Goal: Task Accomplishment & Management: Manage account settings

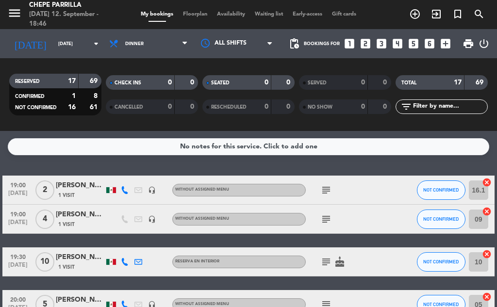
click at [196, 12] on span "Floorplan" at bounding box center [195, 14] width 34 height 5
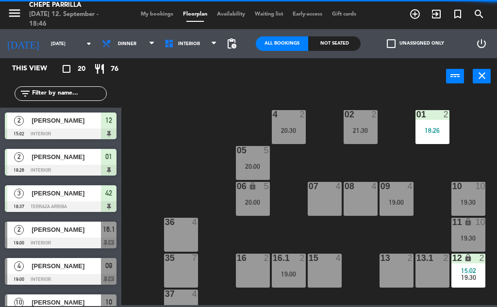
click at [326, 42] on div "Not seated" at bounding box center [334, 43] width 52 height 15
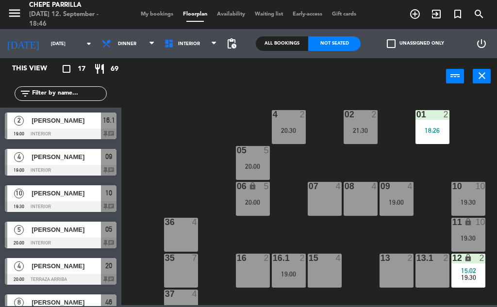
click at [166, 12] on span "My bookings" at bounding box center [157, 14] width 42 height 5
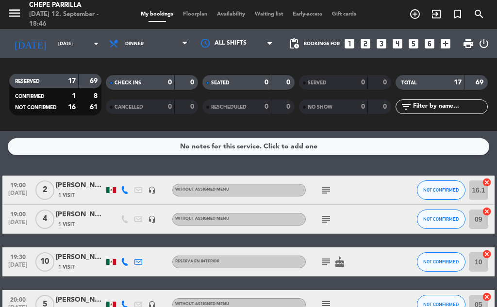
click at [377, 224] on div "subject" at bounding box center [347, 219] width 82 height 29
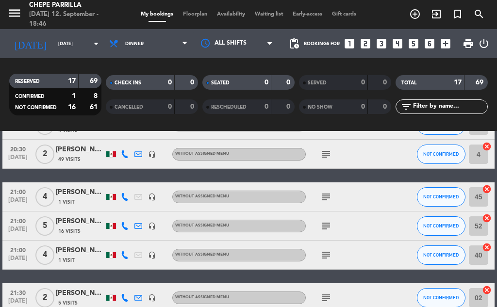
scroll to position [480, 0]
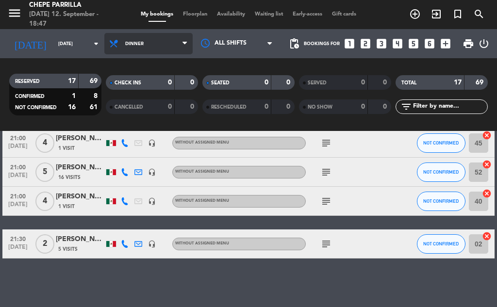
click at [183, 41] on icon at bounding box center [185, 44] width 4 height 8
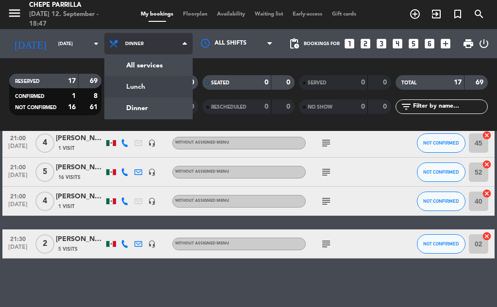
click at [137, 88] on div "menu Chepe [PERSON_NAME] [DATE] 12. September - 18:47 My bookings Floorplan Ava…" at bounding box center [248, 65] width 497 height 131
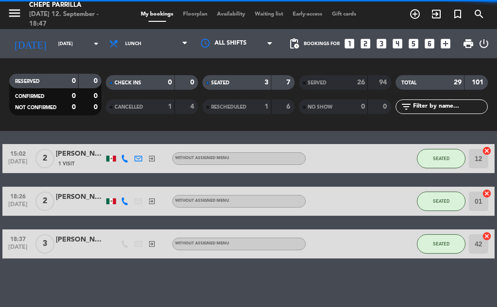
scroll to position [32, 0]
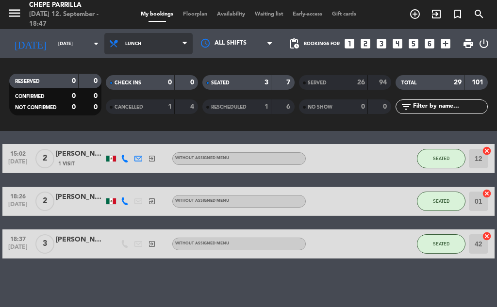
click at [177, 40] on span "Lunch" at bounding box center [148, 43] width 88 height 21
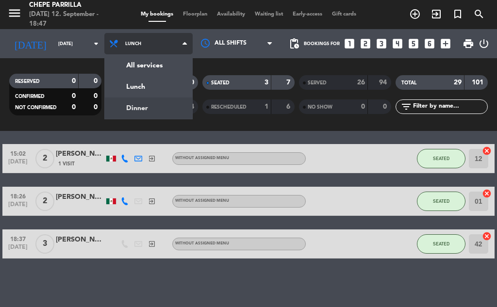
click at [133, 106] on div "menu Chepe [PERSON_NAME] [DATE] 12. September - 18:47 My bookings Floorplan Ava…" at bounding box center [248, 65] width 497 height 131
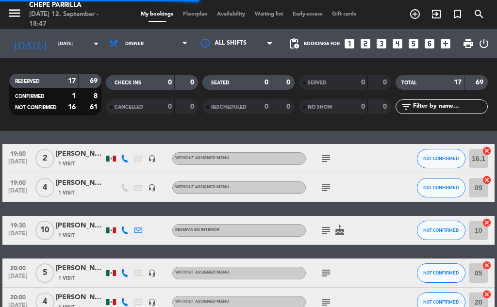
scroll to position [480, 0]
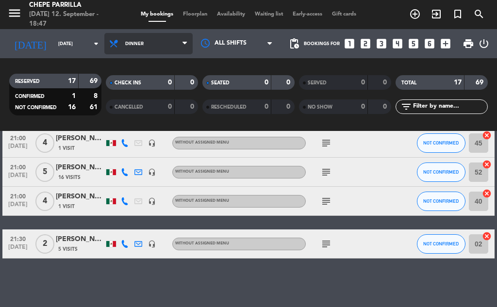
click at [176, 47] on span "Dinner" at bounding box center [148, 43] width 88 height 21
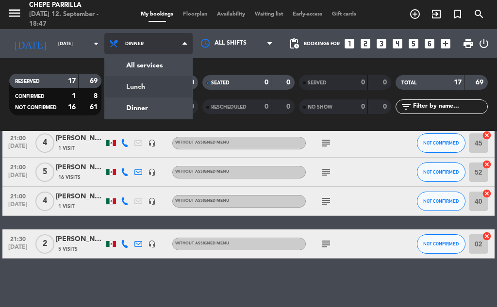
click at [146, 84] on div "menu Chepe [PERSON_NAME] [DATE] 12. September - 18:47 My bookings Floorplan Ava…" at bounding box center [248, 65] width 497 height 131
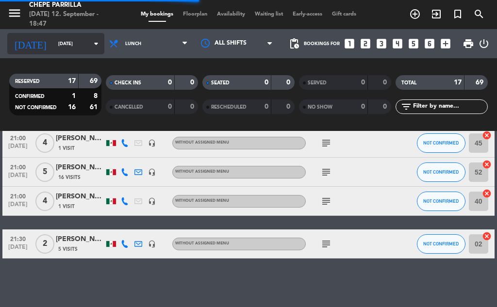
scroll to position [32, 0]
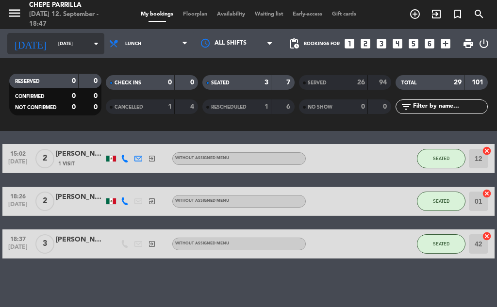
click at [90, 42] on icon "arrow_drop_down" at bounding box center [96, 44] width 12 height 12
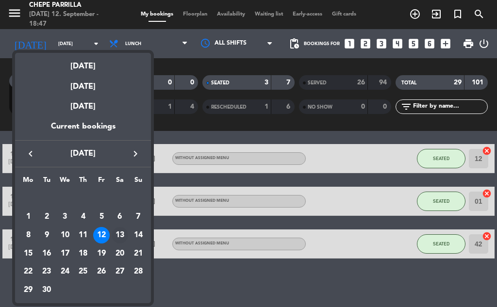
click at [120, 232] on div "13" at bounding box center [120, 235] width 17 height 17
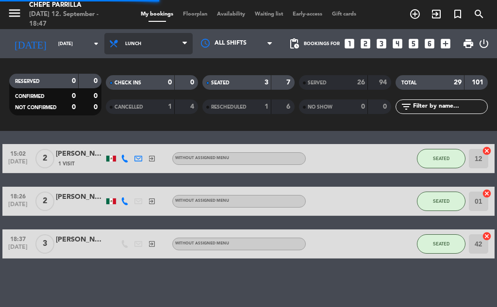
scroll to position [185, 0]
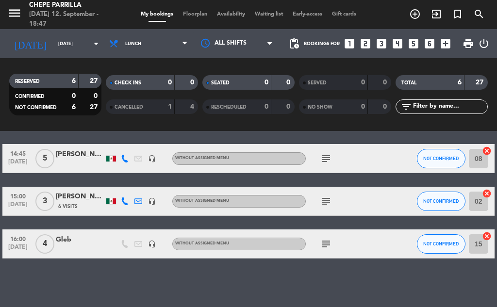
click at [175, 45] on span "Lunch" at bounding box center [148, 43] width 88 height 21
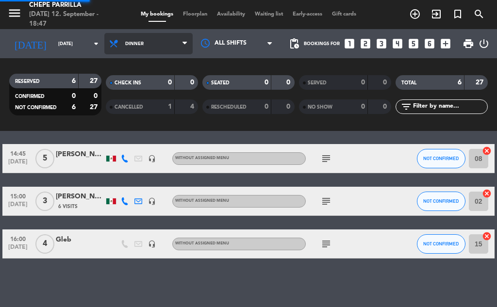
click at [141, 105] on div "menu Chepe [PERSON_NAME] [DATE] 12. September - 18:47 My bookings Floorplan Ava…" at bounding box center [248, 65] width 497 height 131
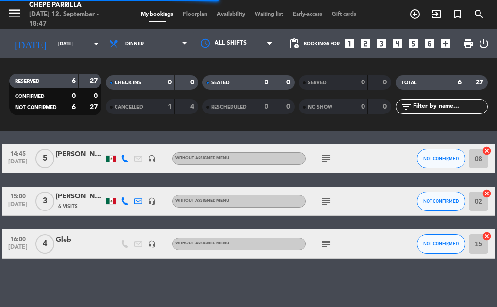
scroll to position [61, 0]
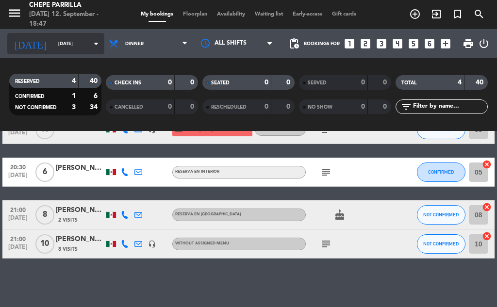
click at [90, 43] on icon "arrow_drop_down" at bounding box center [96, 44] width 12 height 12
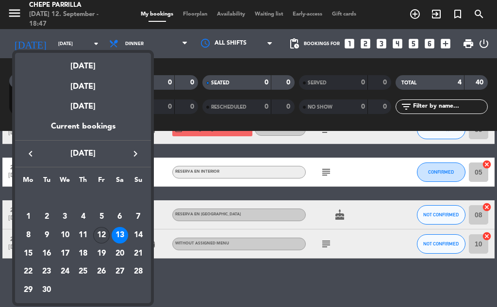
click at [102, 236] on div "12" at bounding box center [101, 235] width 17 height 17
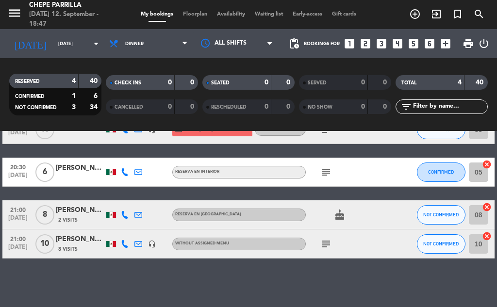
type input "[DATE]"
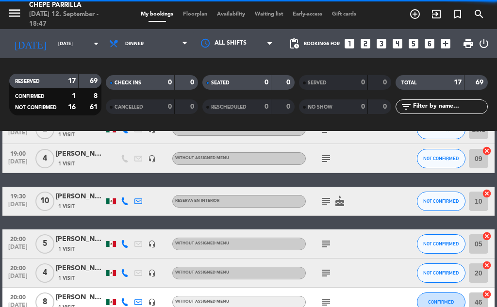
scroll to position [480, 0]
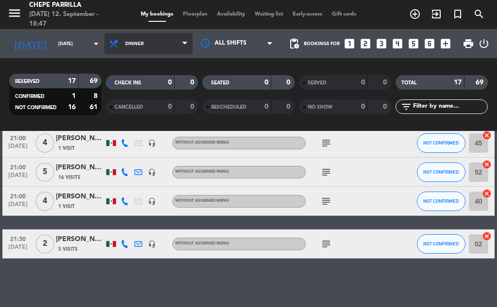
click at [178, 37] on span "Dinner" at bounding box center [148, 43] width 88 height 21
click at [133, 102] on div "menu Chepe [PERSON_NAME] [DATE] 12. September - 18:47 My bookings Floorplan Ava…" at bounding box center [248, 65] width 497 height 131
